Goal: Task Accomplishment & Management: Manage account settings

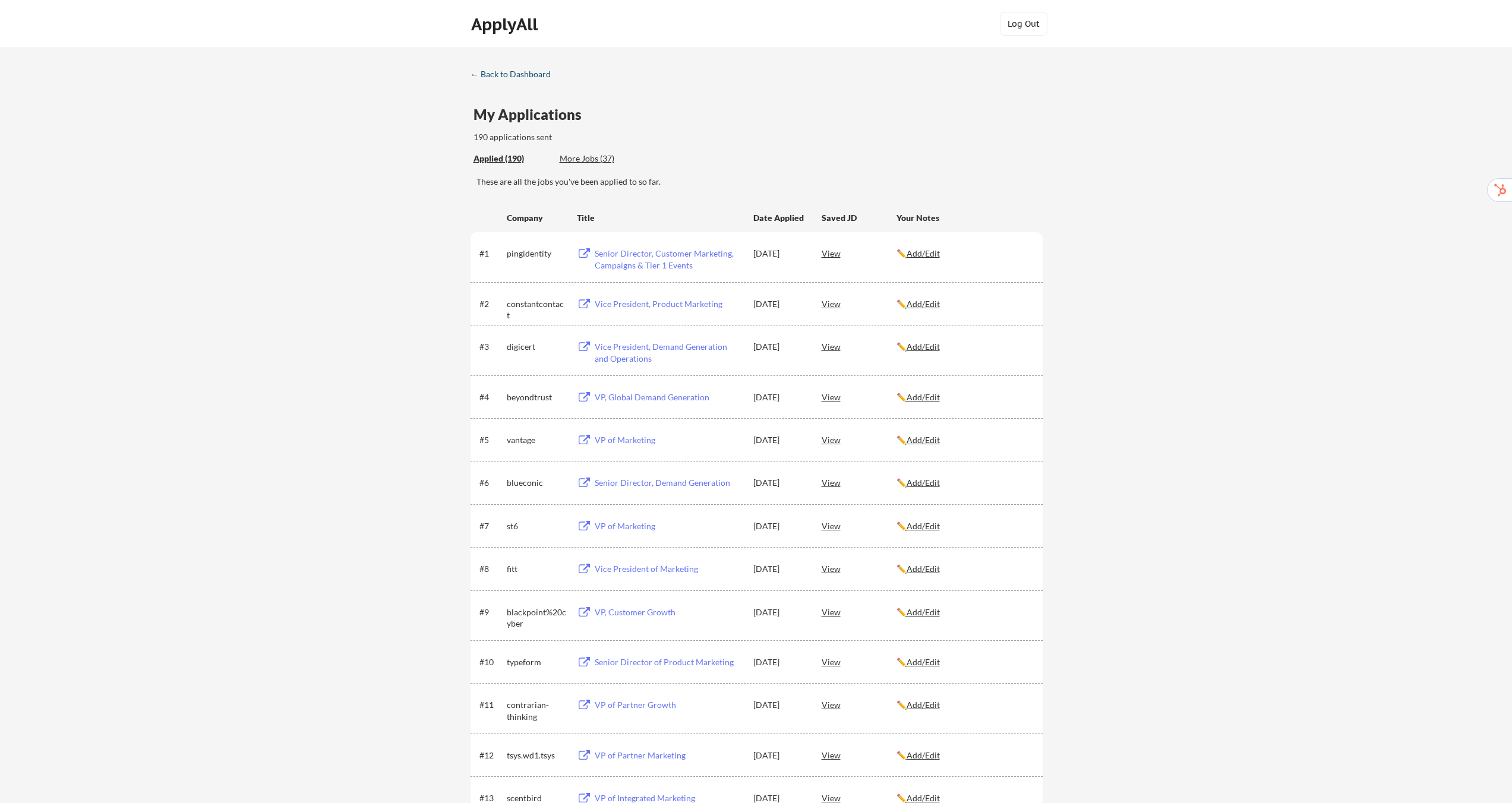
click at [511, 72] on div "← Back to Dashboard" at bounding box center [515, 74] width 89 height 8
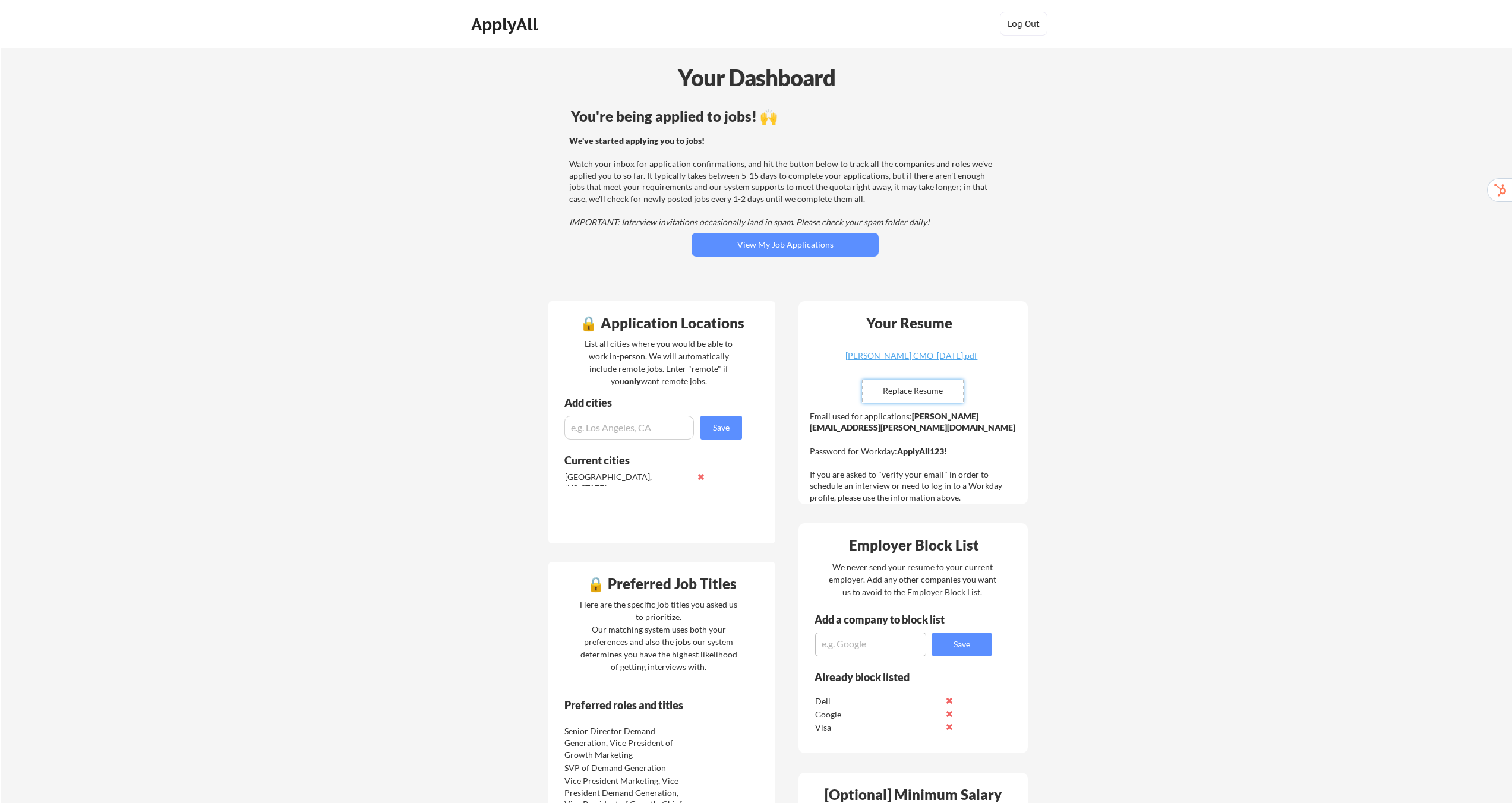
click at [900, 389] on input "file" at bounding box center [913, 391] width 100 height 23
type input "C:\fakepath\Ethan Wood Resume.pdf"
click at [1123, 369] on div "Your Dashboard You're being applied to jobs! 🙌 We've started applying you to jo…" at bounding box center [756, 633] width 1511 height 1171
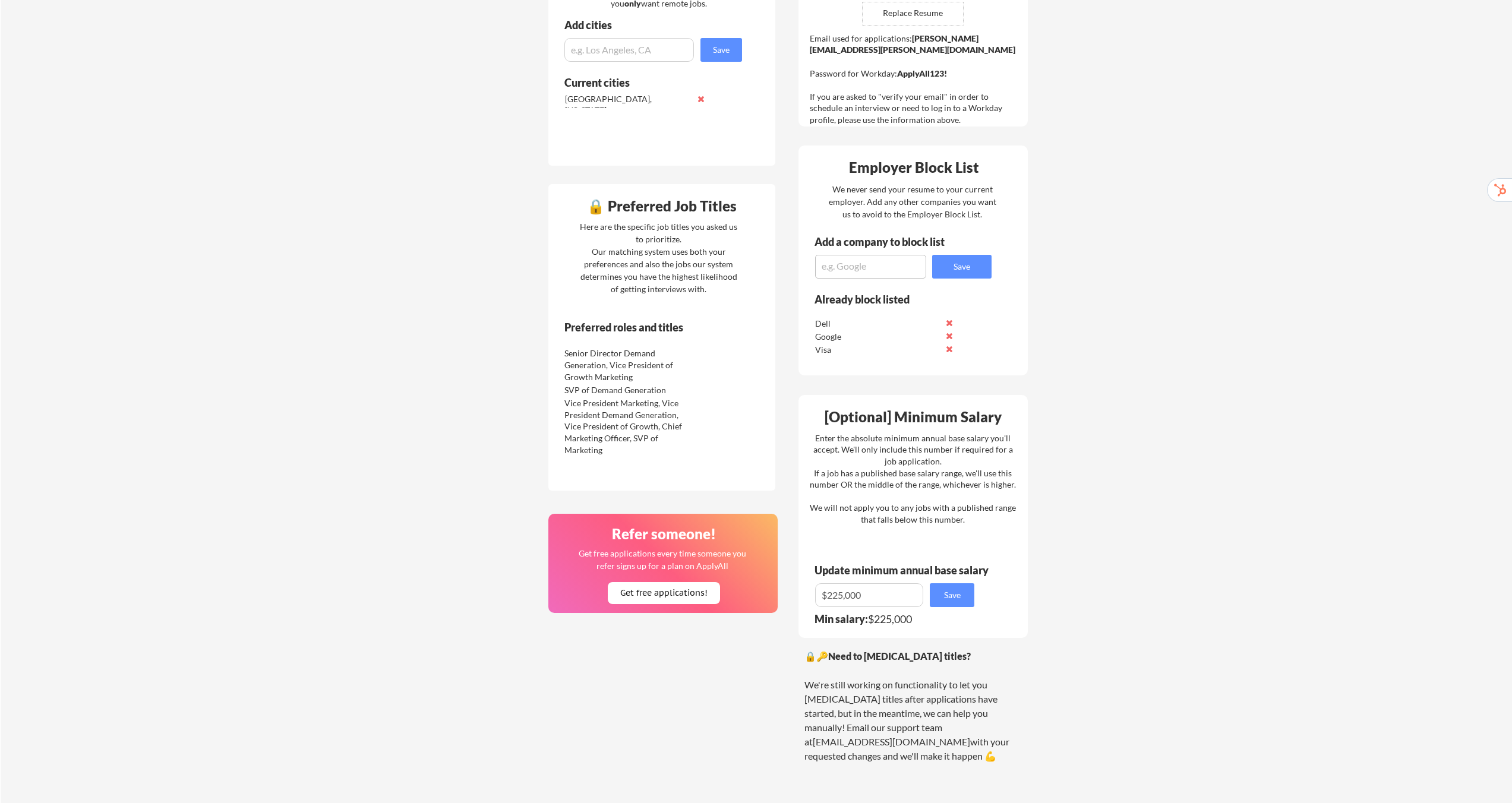
scroll to position [439, 0]
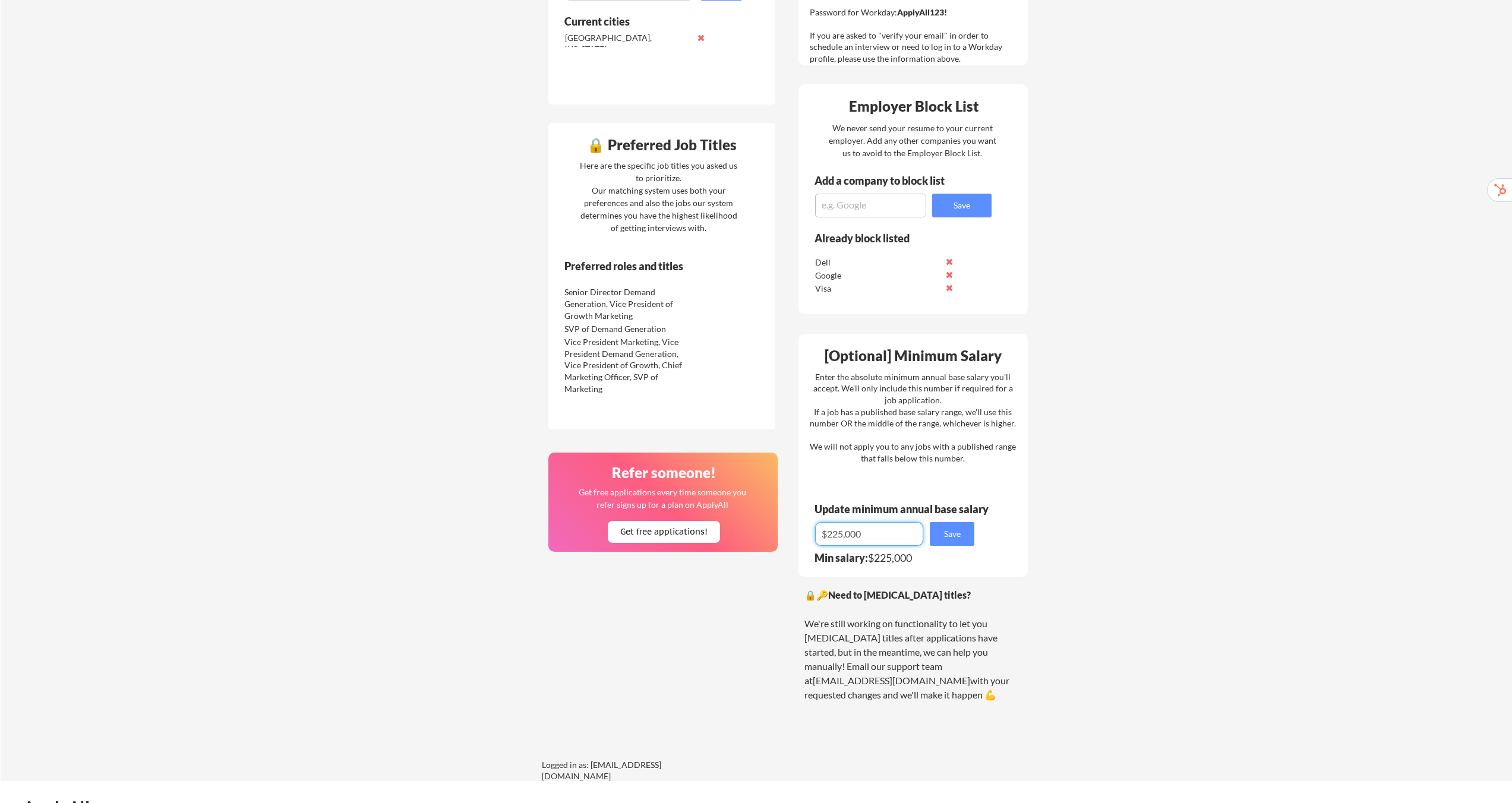
click at [837, 533] on input "input" at bounding box center [868, 534] width 108 height 23
type input "$215,000"
click at [954, 539] on button "Save" at bounding box center [951, 534] width 44 height 23
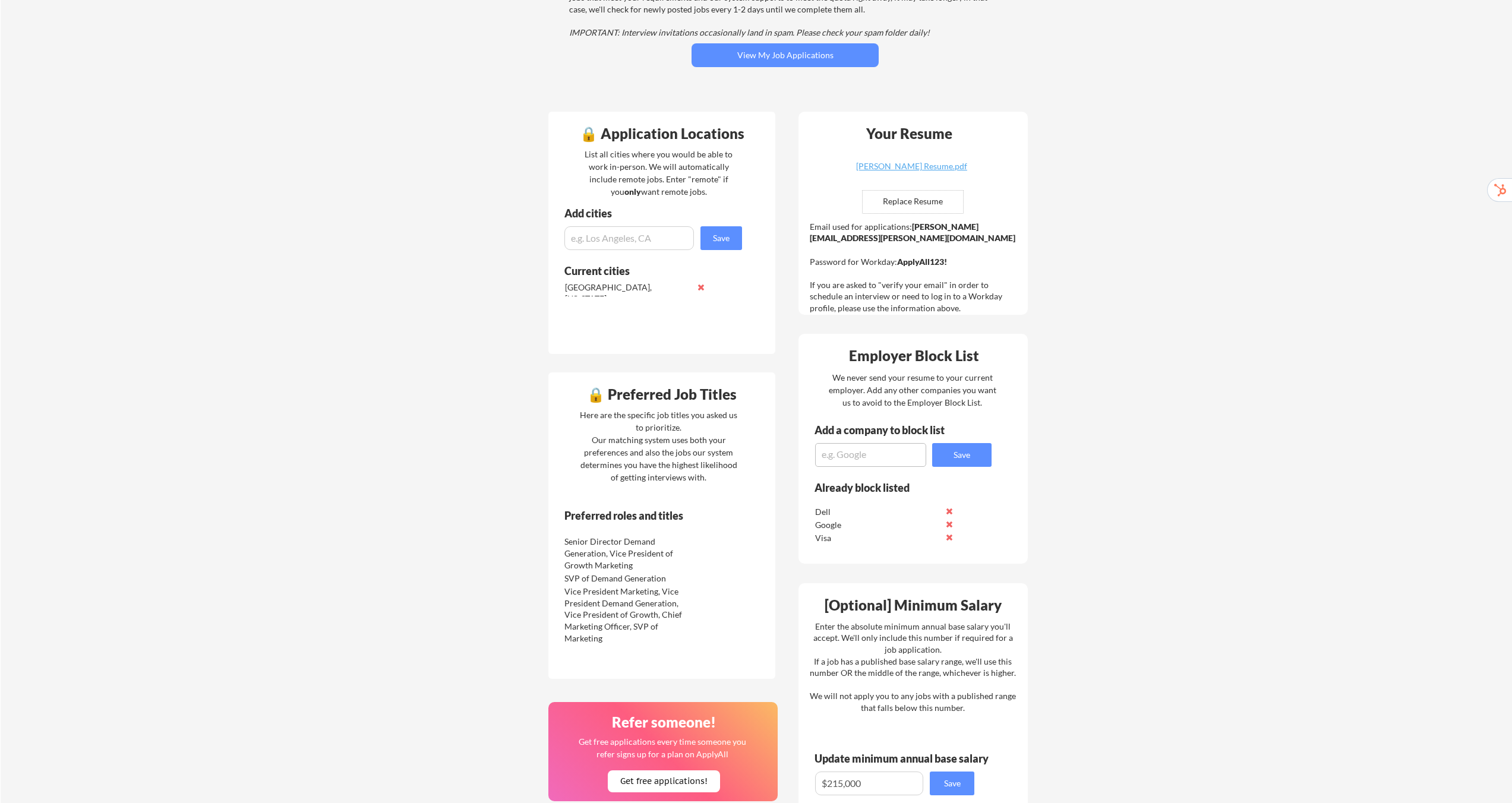
scroll to position [502, 0]
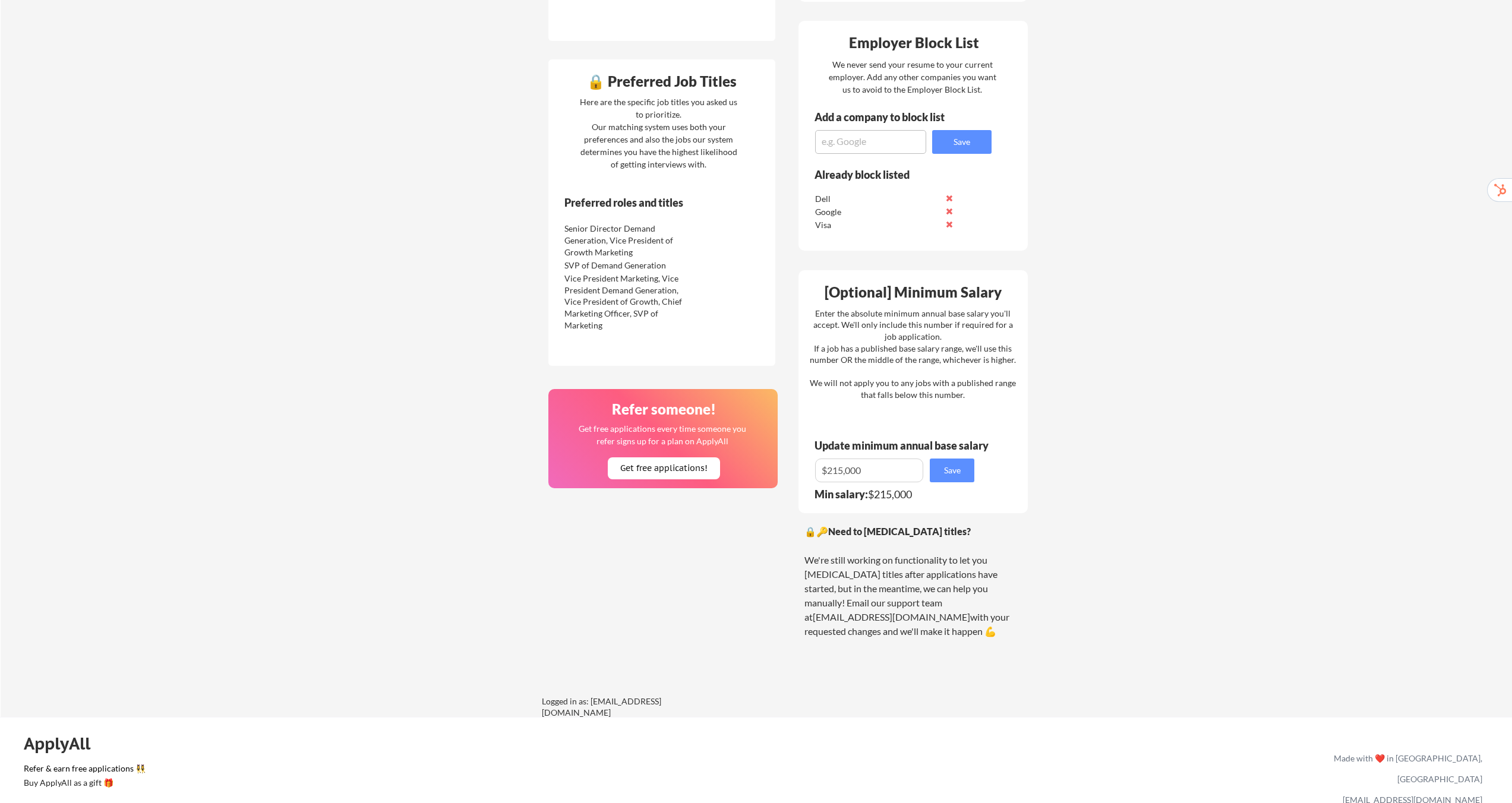
click at [875, 140] on textarea at bounding box center [870, 142] width 111 height 23
type textarea "Cisco"
click at [978, 145] on button "Save" at bounding box center [961, 142] width 59 height 23
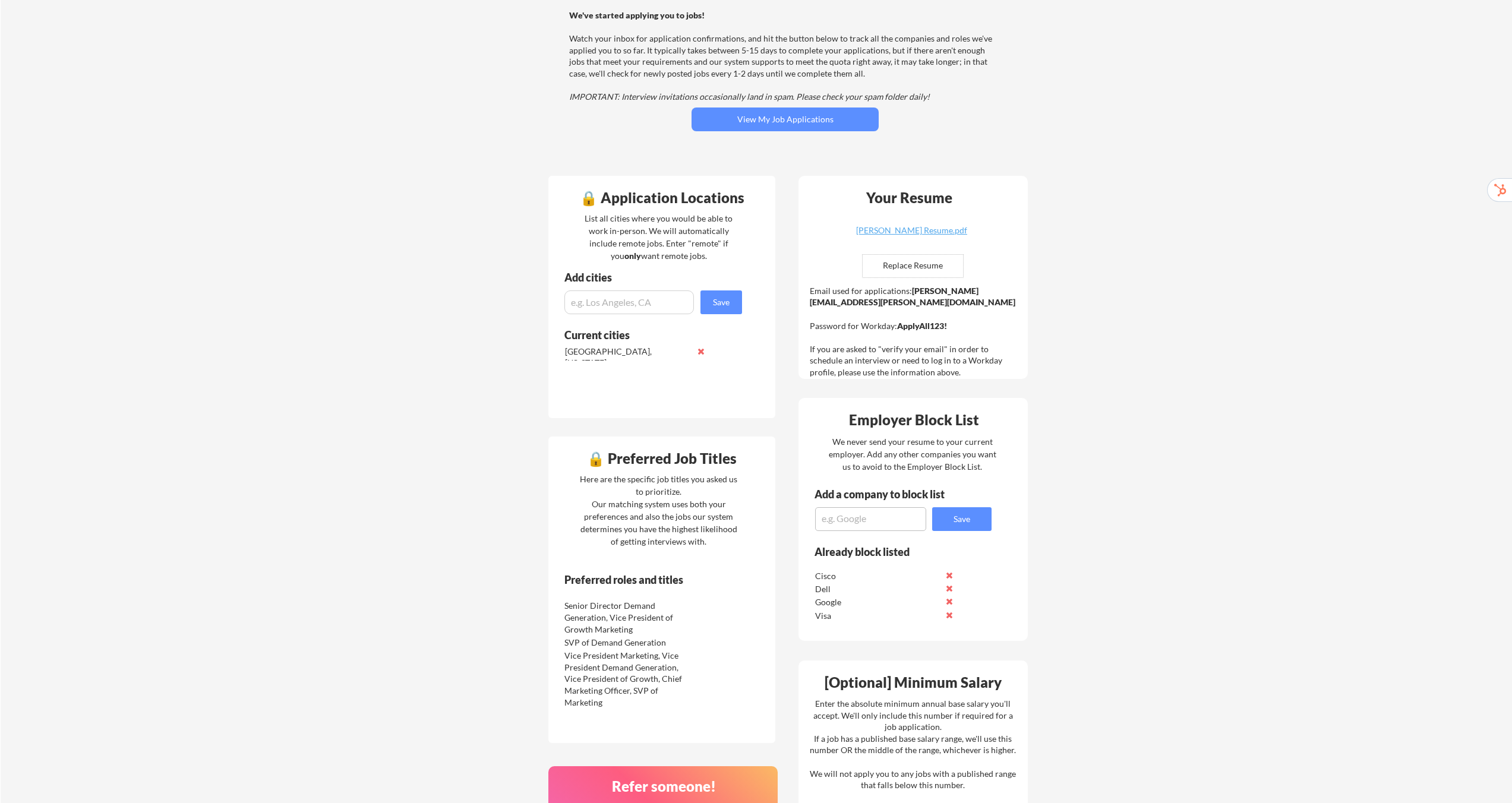
scroll to position [186, 0]
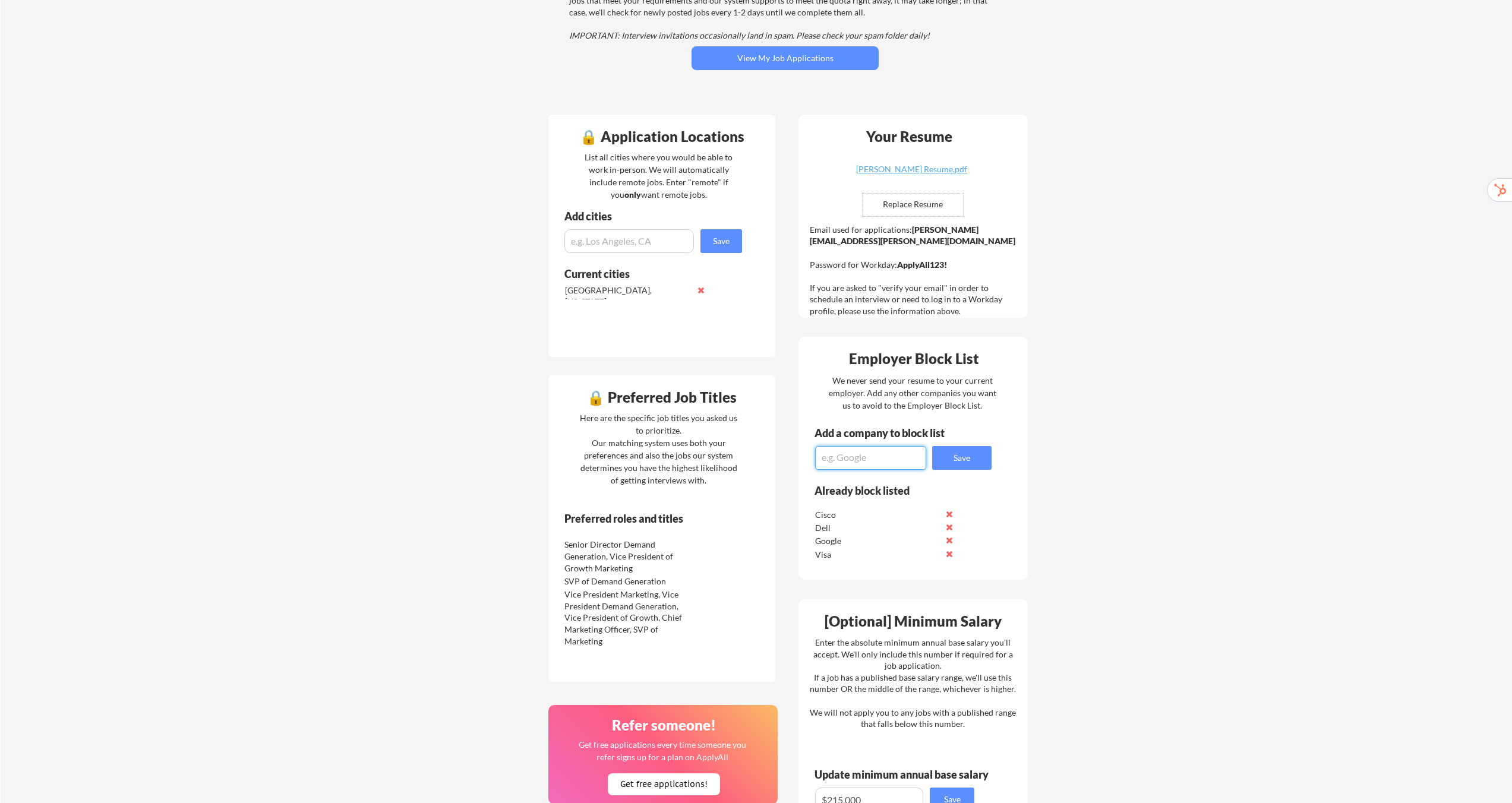
click at [886, 453] on textarea at bounding box center [870, 458] width 111 height 23
type textarea "AMD"
click at [965, 457] on button "Save" at bounding box center [961, 458] width 59 height 23
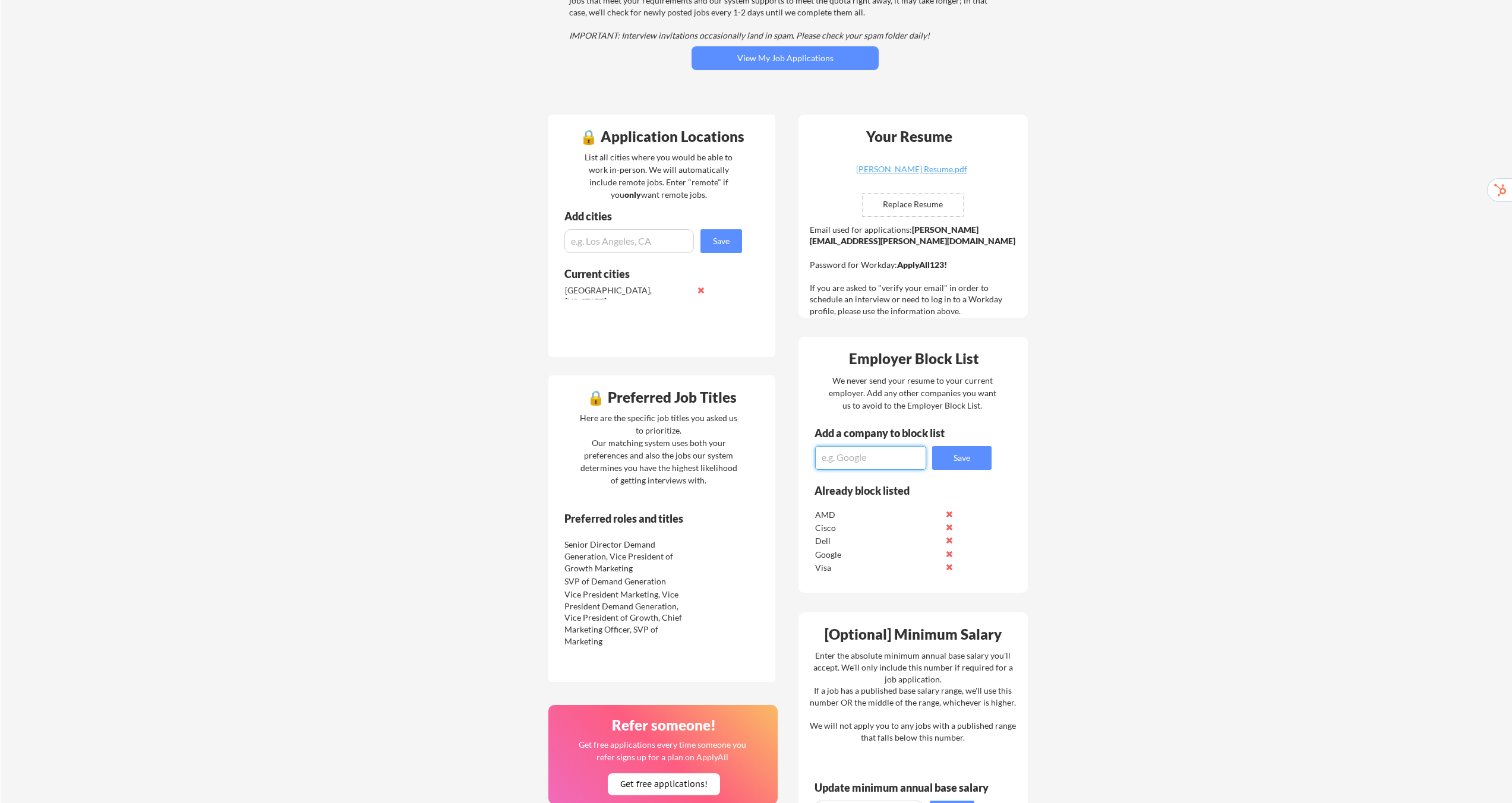
click at [860, 455] on textarea at bounding box center [870, 458] width 111 height 23
type textarea "Qualcomm"
click at [950, 460] on button "Save" at bounding box center [961, 458] width 59 height 23
